Goal: Share content

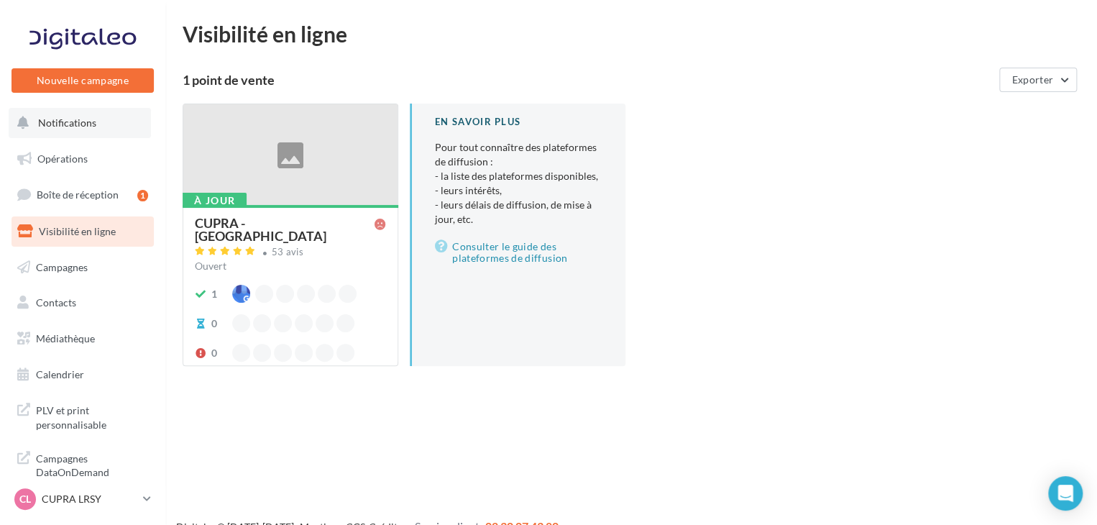
click at [39, 119] on span "Notifications" at bounding box center [67, 122] width 58 height 12
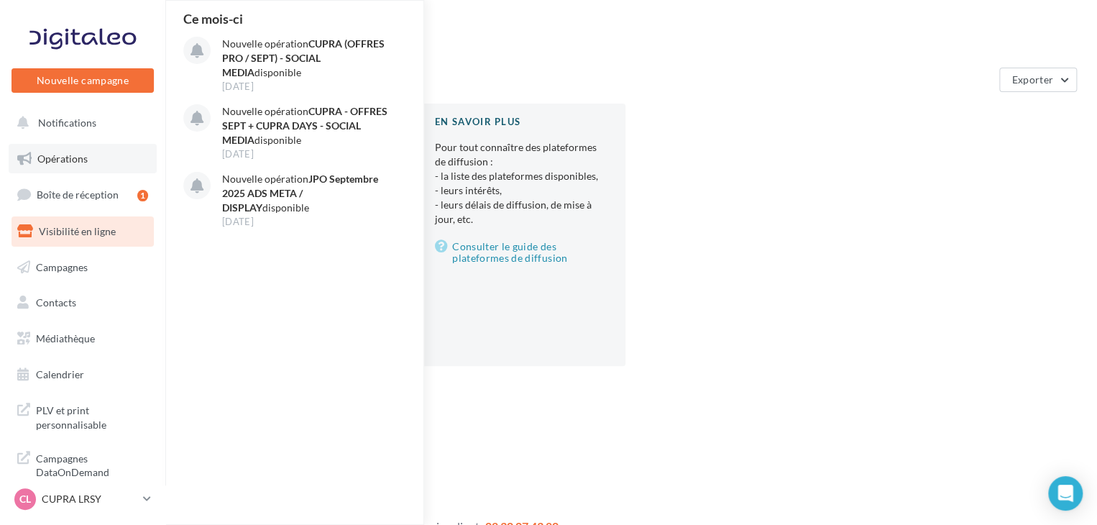
click at [101, 160] on link "Opérations" at bounding box center [83, 159] width 148 height 30
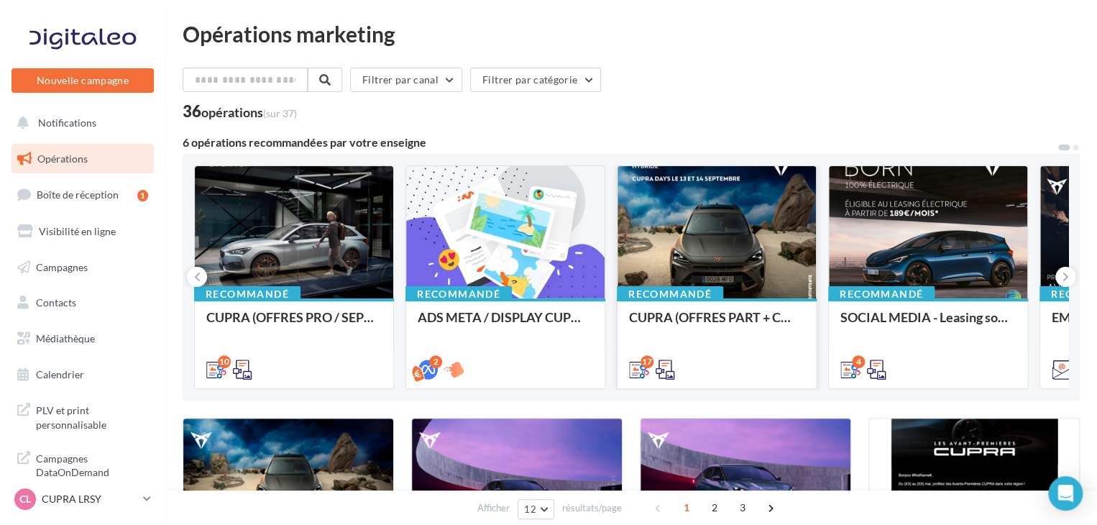
click at [674, 344] on div "CUPRA (OFFRES PART + CUPRA DAYS / SEPT) - SOCIAL MEDIA" at bounding box center [716, 342] width 175 height 65
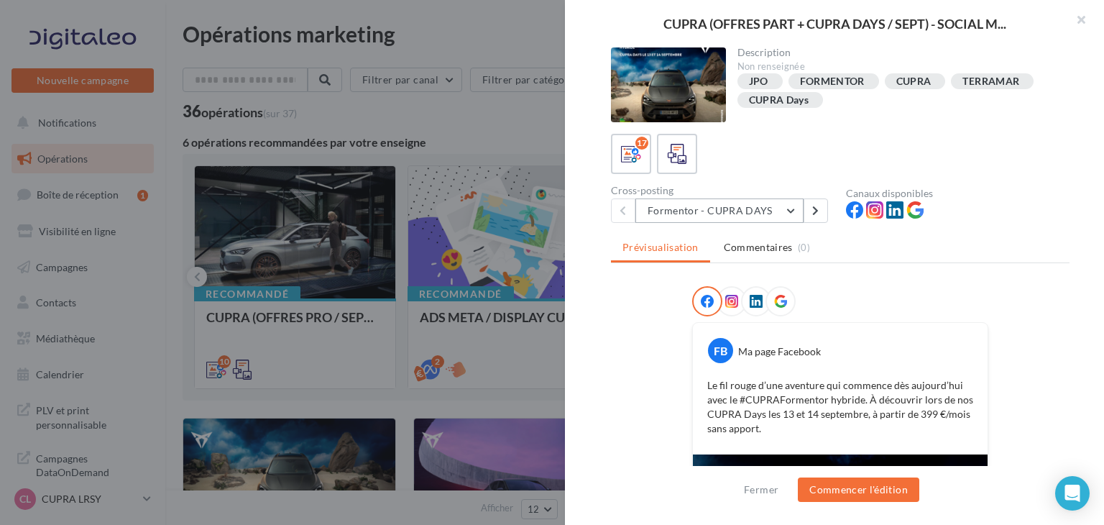
click at [706, 216] on button "Formentor - CUPRA DAYS" at bounding box center [720, 210] width 168 height 24
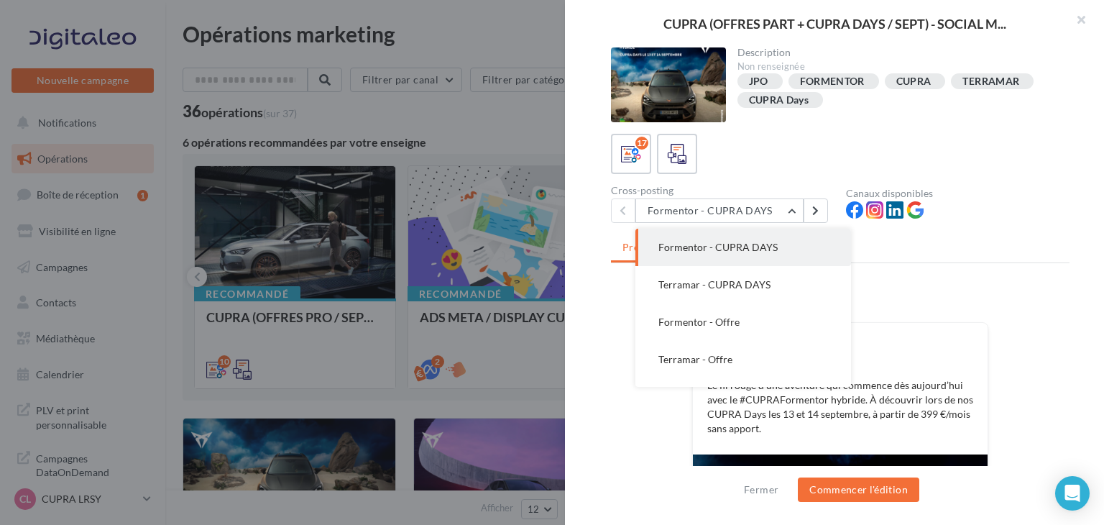
click at [736, 279] on span "Terramar - CUPRA DAYS" at bounding box center [715, 284] width 112 height 12
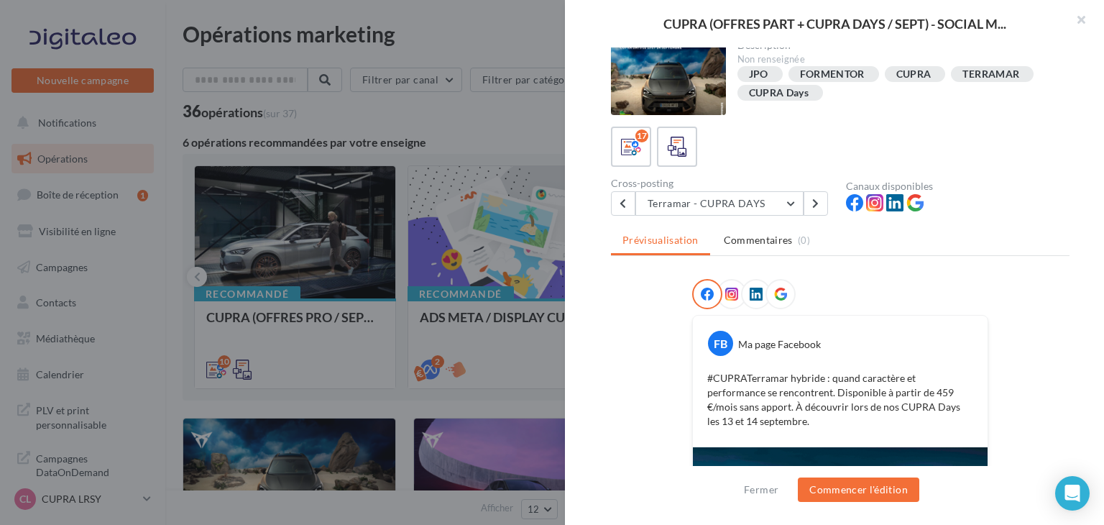
scroll to position [96, 0]
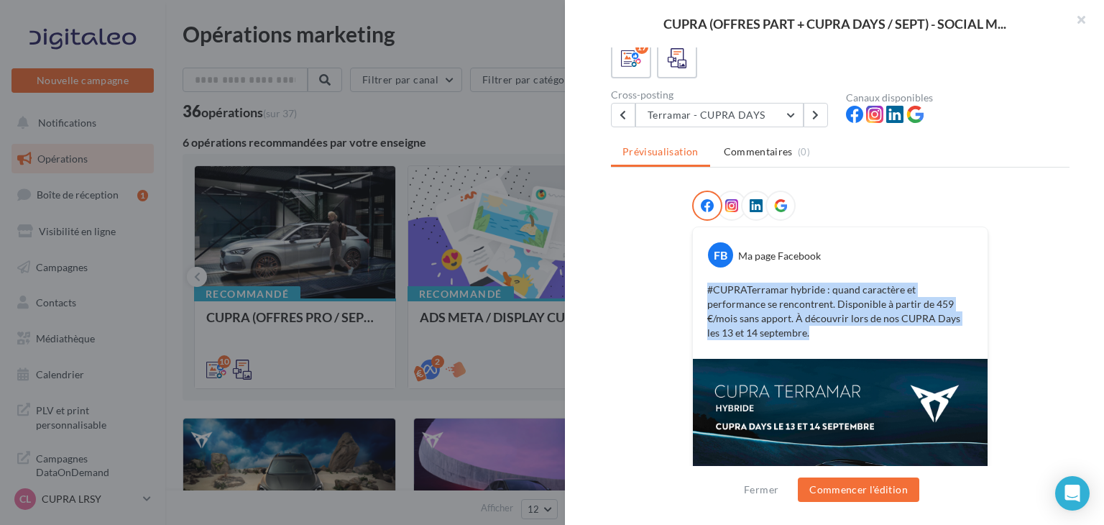
drag, startPoint x: 769, startPoint y: 334, endPoint x: 682, endPoint y: 285, distance: 99.8
click at [682, 285] on div "FB Ma page Facebook #CUPRATerramar hybride : quand caractère et performance se …" at bounding box center [840, 432] width 459 height 482
copy p "#CUPRATerramar hybride : quand caractère et performance se rencontrent. Disponi…"
